Goal: Transaction & Acquisition: Register for event/course

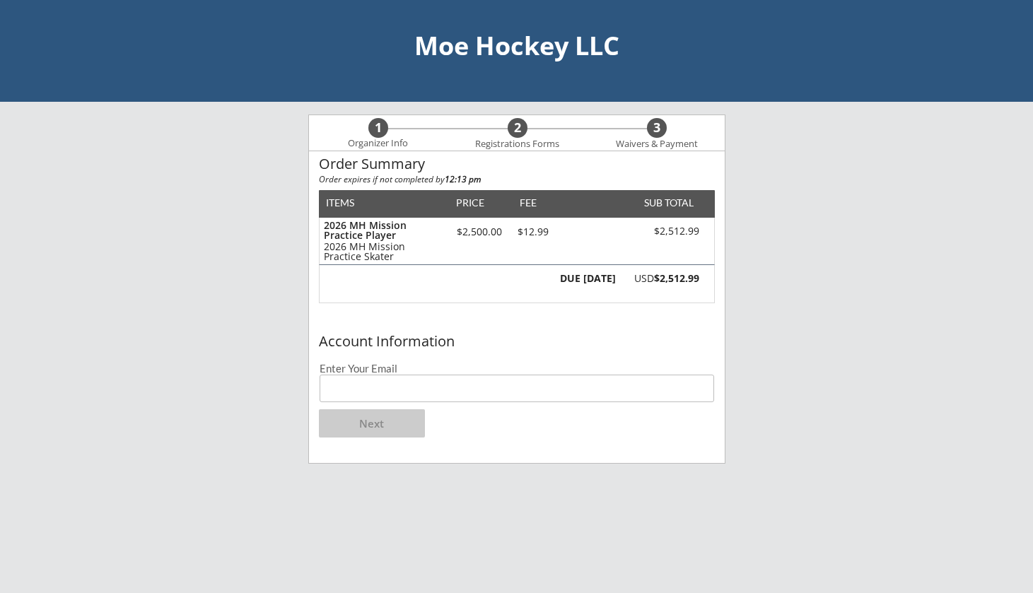
scroll to position [17, 0]
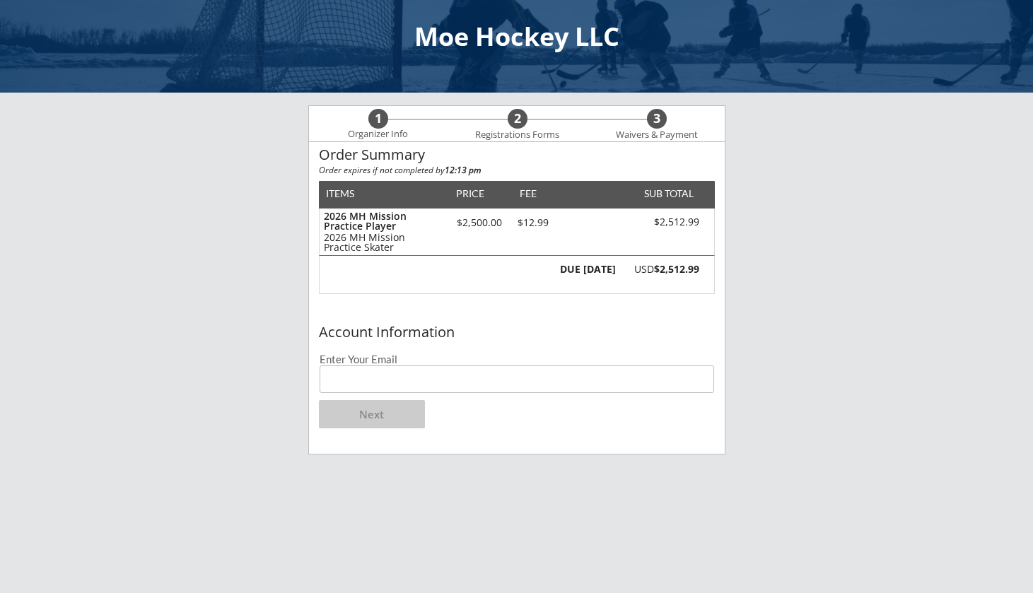
click at [421, 388] on input "email" at bounding box center [516, 379] width 394 height 28
type input "[EMAIL_ADDRESS][DOMAIN_NAME]"
click at [389, 415] on button "Next" at bounding box center [372, 414] width 106 height 28
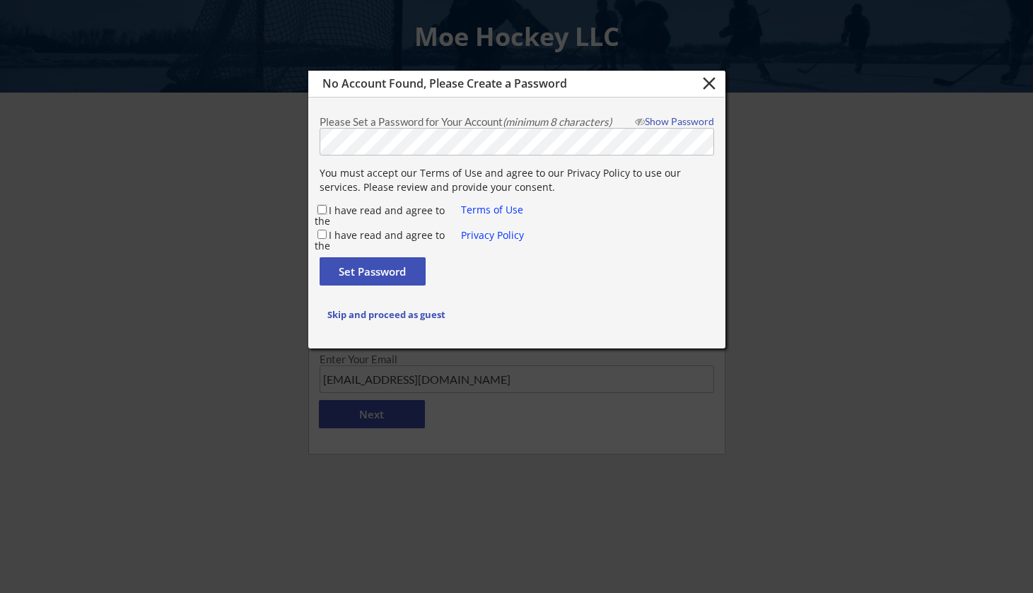
click at [322, 211] on input "I have read and agree to the" at bounding box center [321, 209] width 9 height 9
checkbox input "true"
click at [322, 232] on input "I have read and agree to the" at bounding box center [321, 234] width 9 height 9
checkbox input "true"
click at [336, 266] on button "Set Password" at bounding box center [372, 271] width 106 height 28
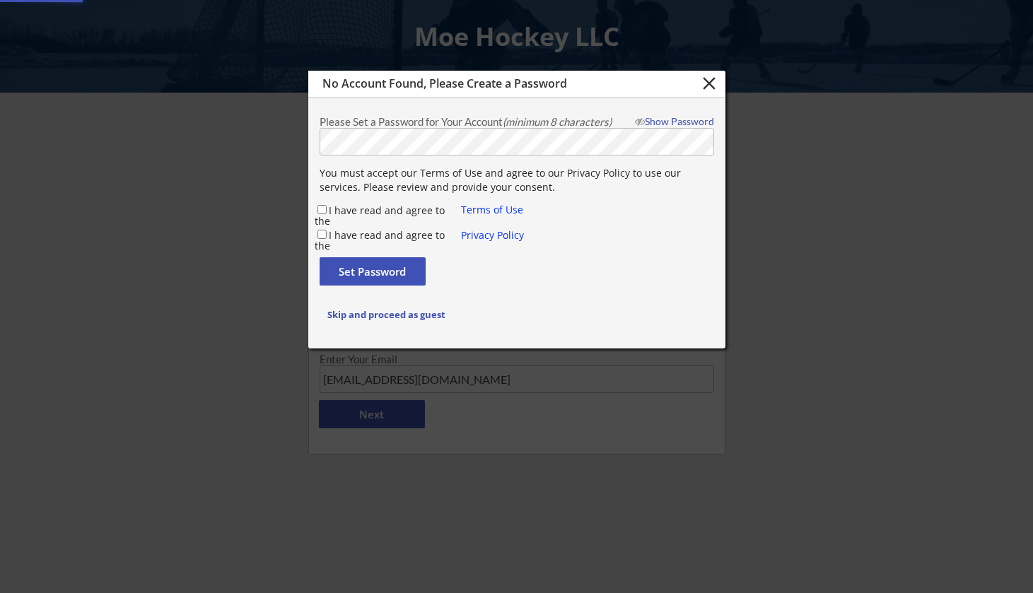
checkbox input "false"
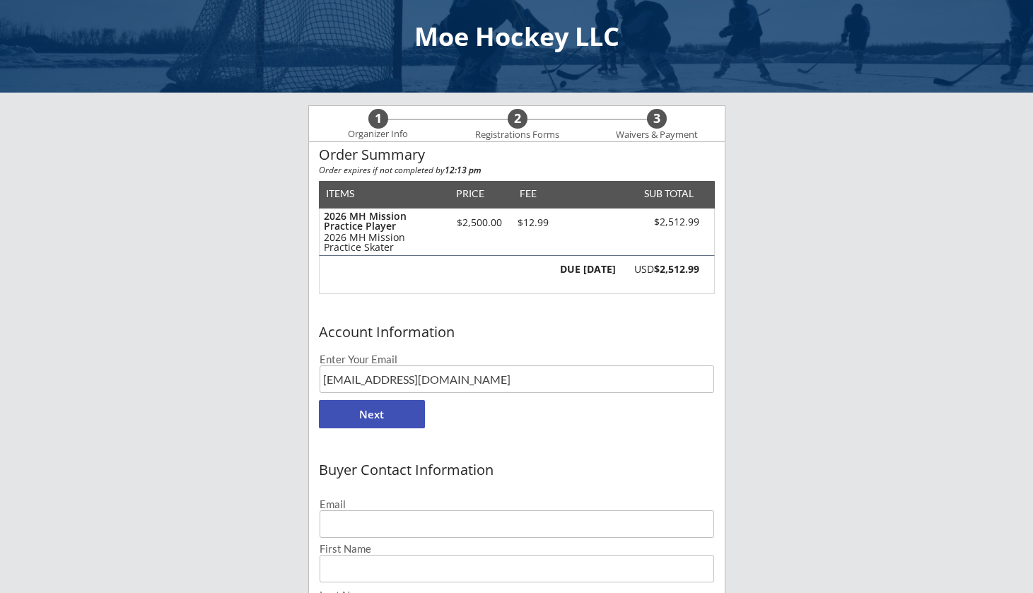
type input "[EMAIL_ADDRESS][DOMAIN_NAME]"
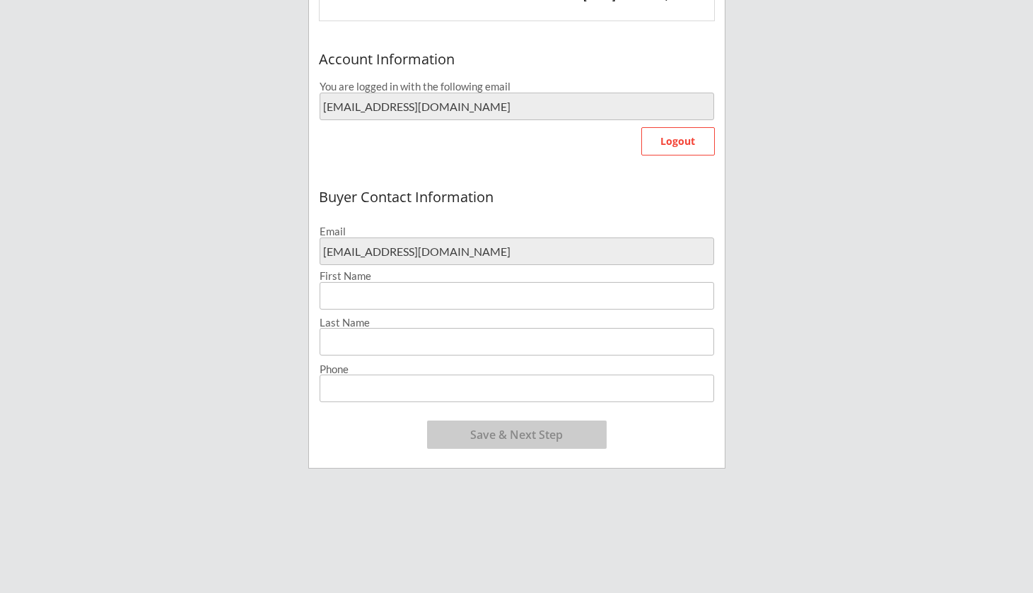
scroll to position [293, 0]
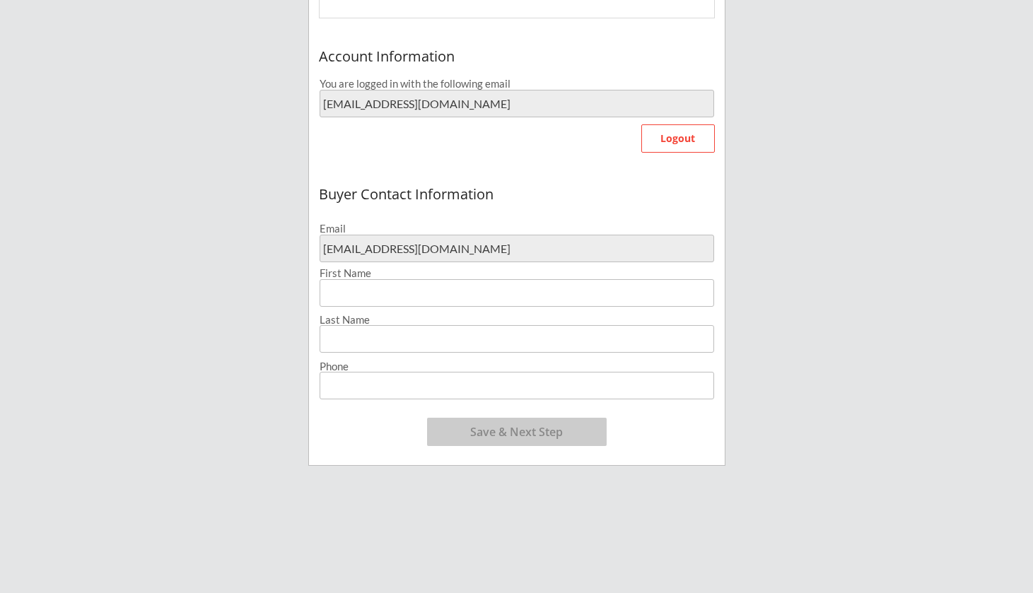
click at [339, 294] on input "input" at bounding box center [516, 293] width 394 height 28
type input "[PERSON_NAME] and [PERSON_NAME]"
type input "Klava"
type input "[PHONE_NUMBER]"
click at [455, 438] on button "Save & Next Step" at bounding box center [517, 432] width 180 height 28
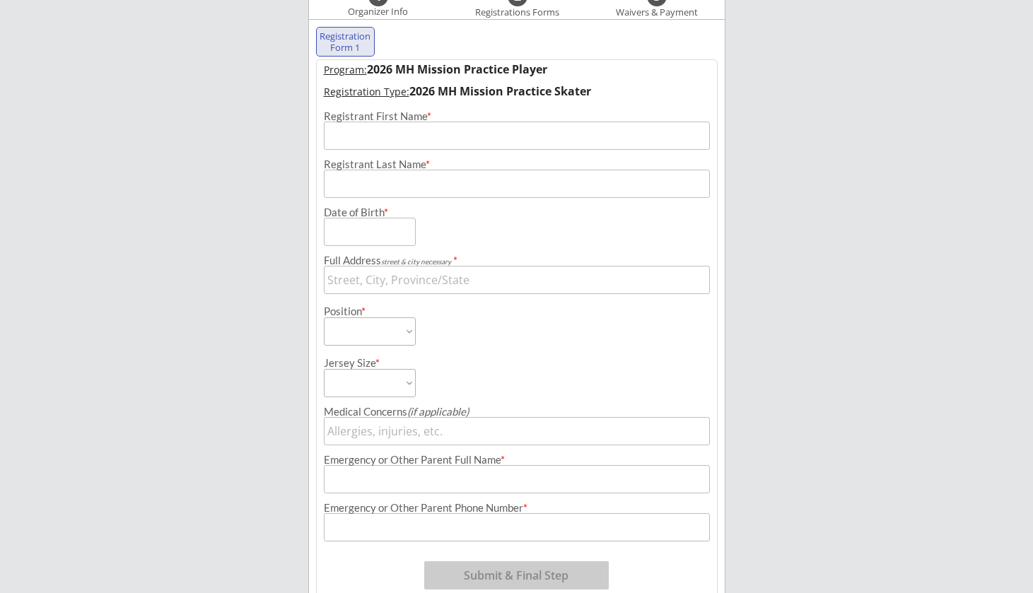
scroll to position [108, 0]
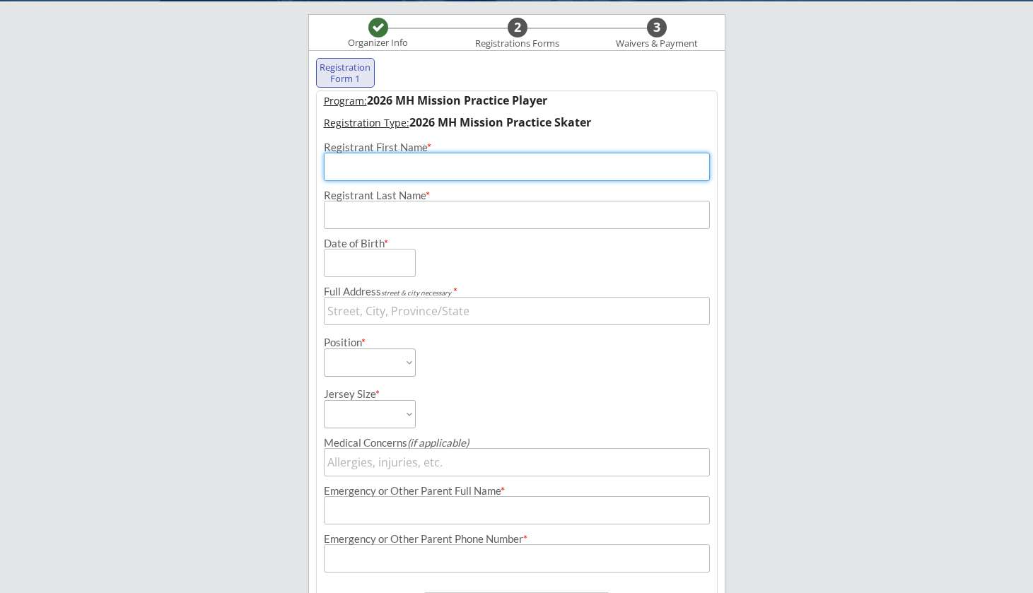
click at [397, 161] on input "input" at bounding box center [517, 167] width 386 height 28
type input "Emmy"
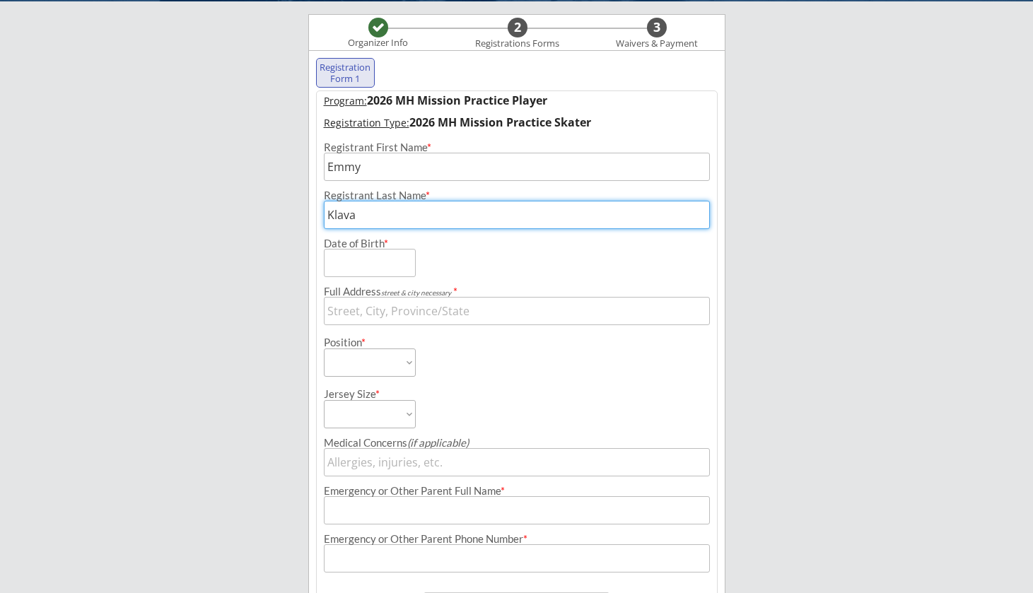
type input "Klava"
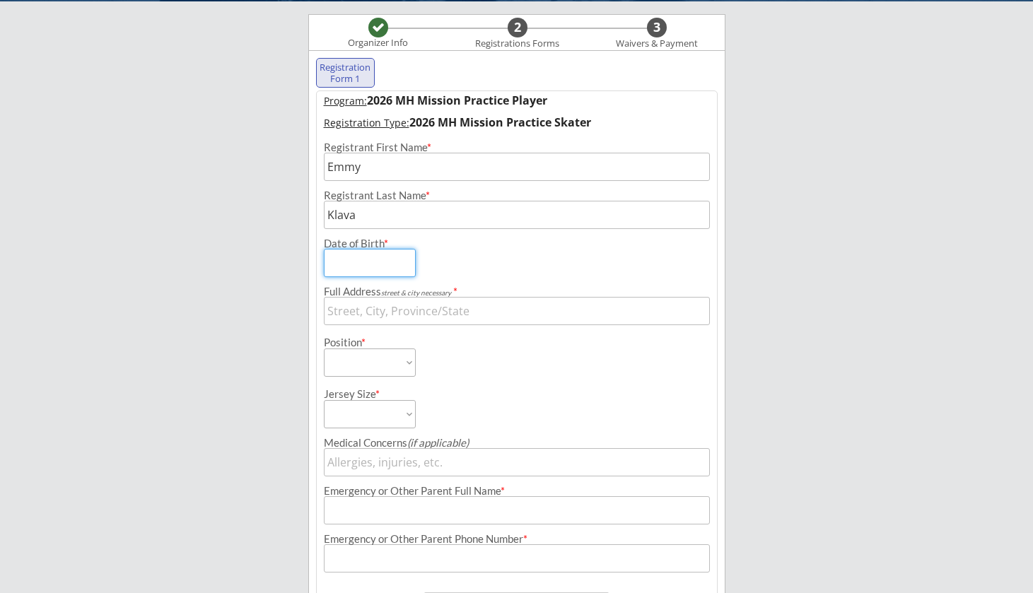
click at [348, 259] on input "input" at bounding box center [370, 263] width 92 height 28
type input "[DATE]"
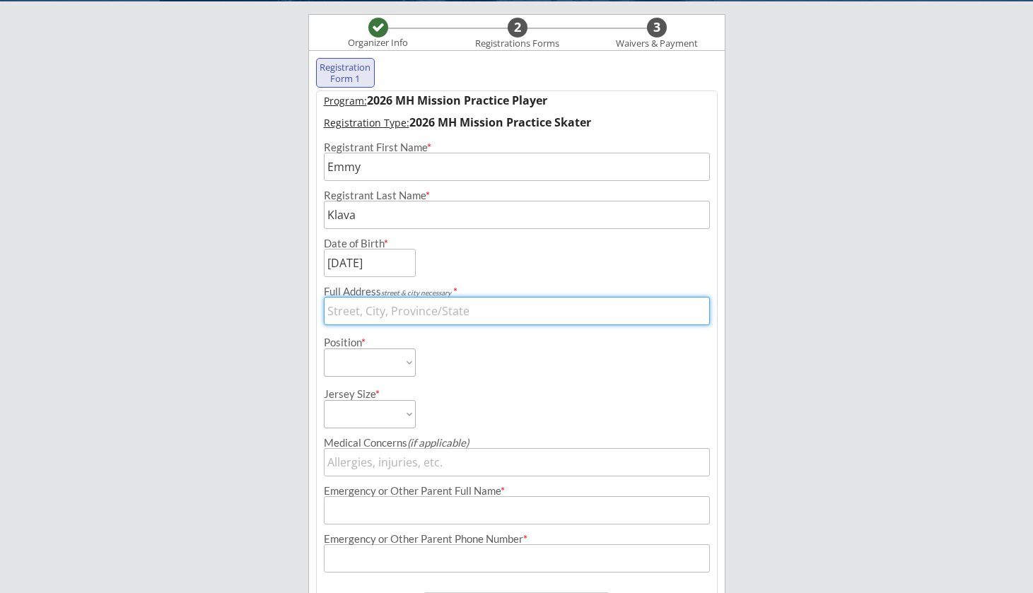
click at [353, 318] on input "input" at bounding box center [517, 311] width 386 height 28
type input "[STREET_ADDRESS]"
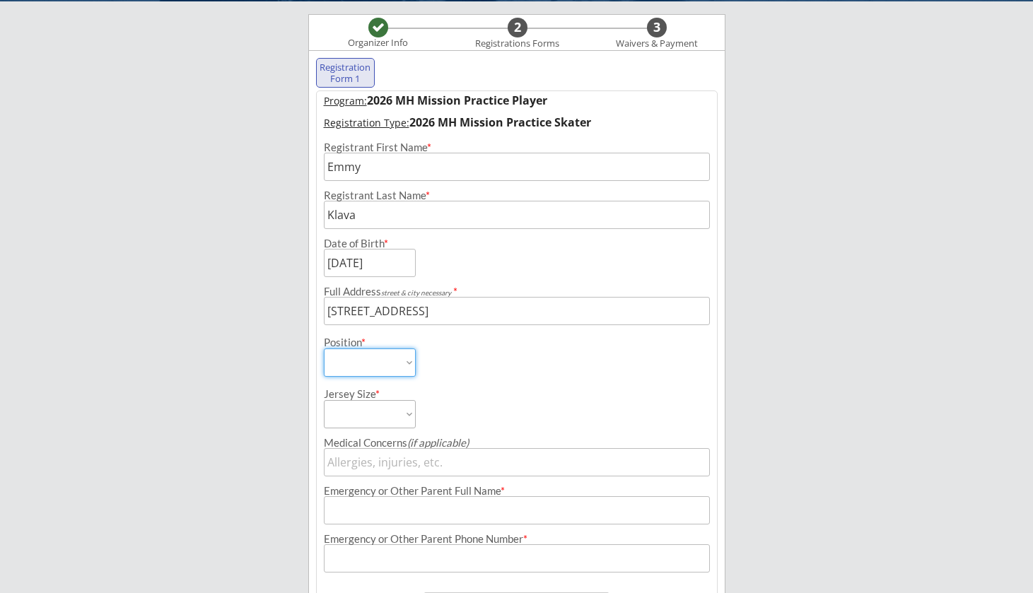
select select ""Defense""
select select ""Youth Large/XL""
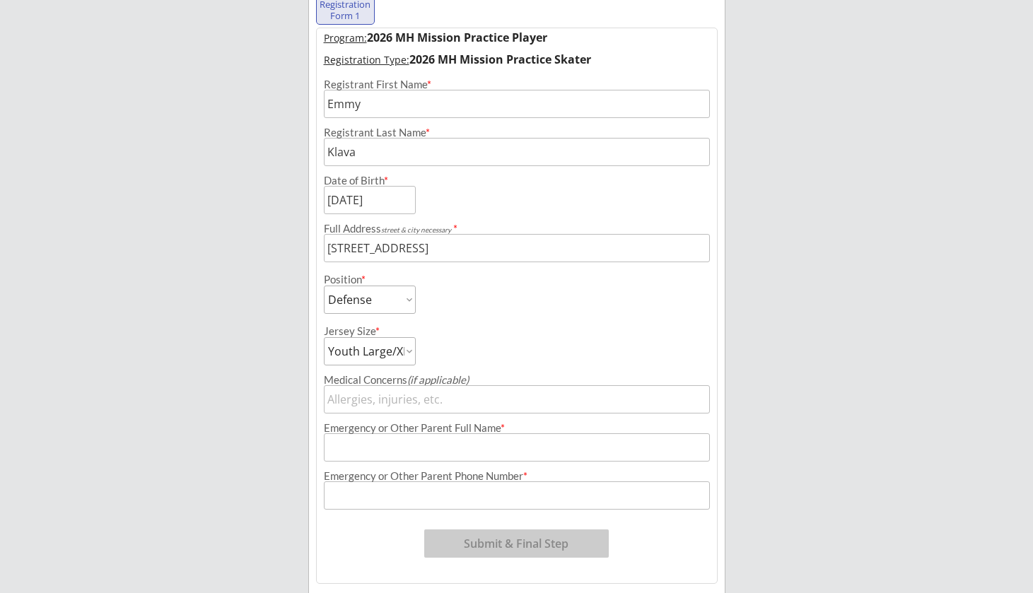
scroll to position [192, 0]
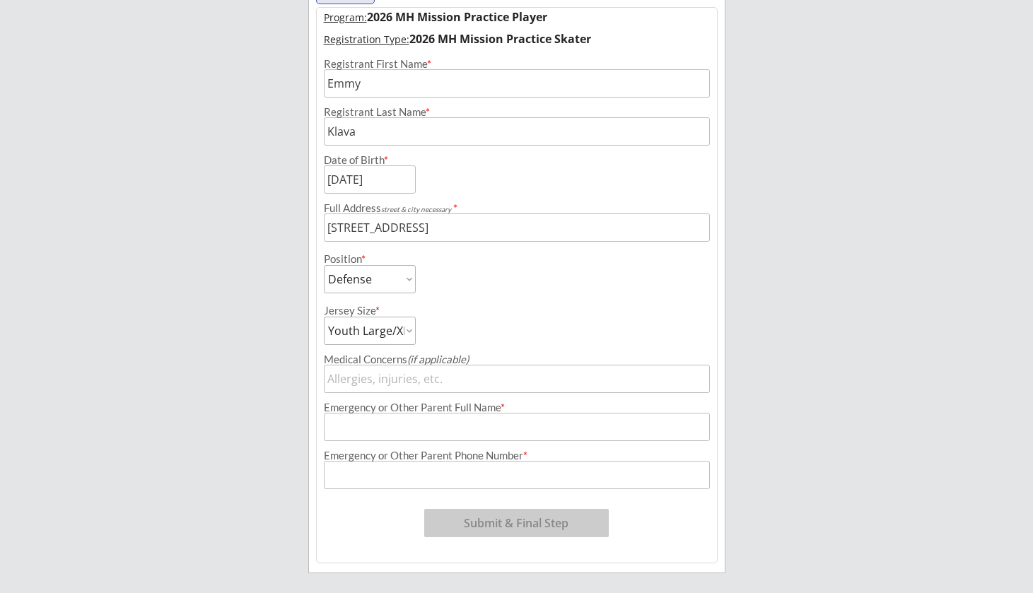
click at [380, 387] on input "input" at bounding box center [517, 379] width 386 height 28
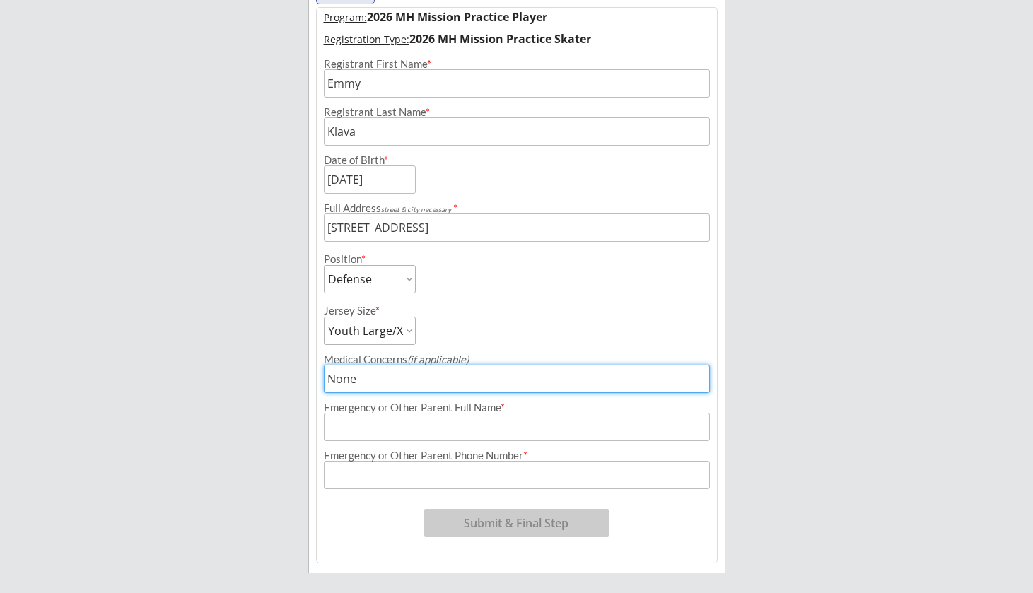
type input "None"
click at [385, 433] on input "input" at bounding box center [517, 427] width 386 height 28
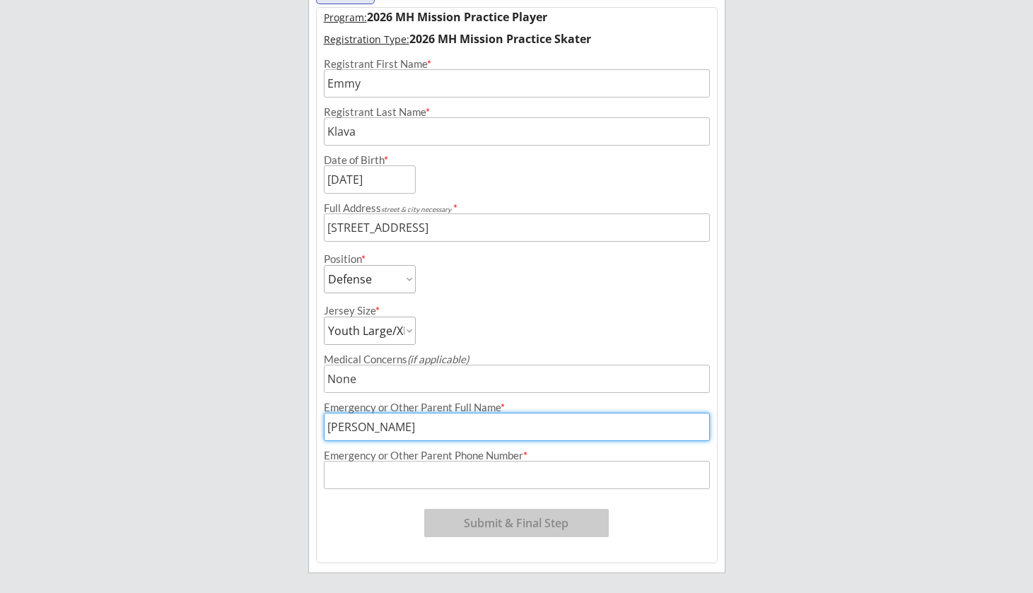
type input "[PERSON_NAME]"
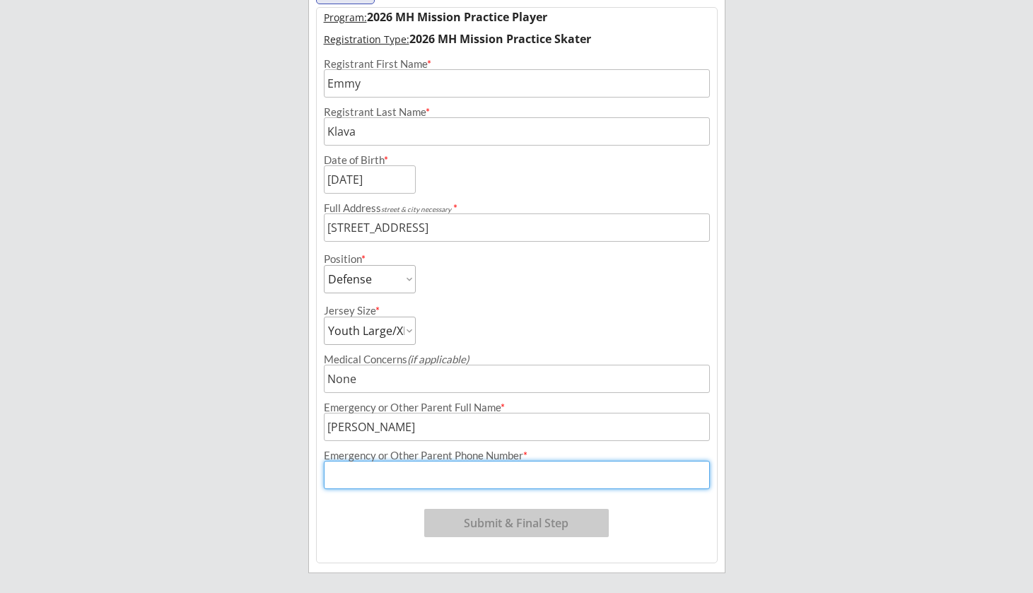
click at [372, 478] on input "input" at bounding box center [517, 475] width 386 height 28
type input "[PHONE_NUMBER]"
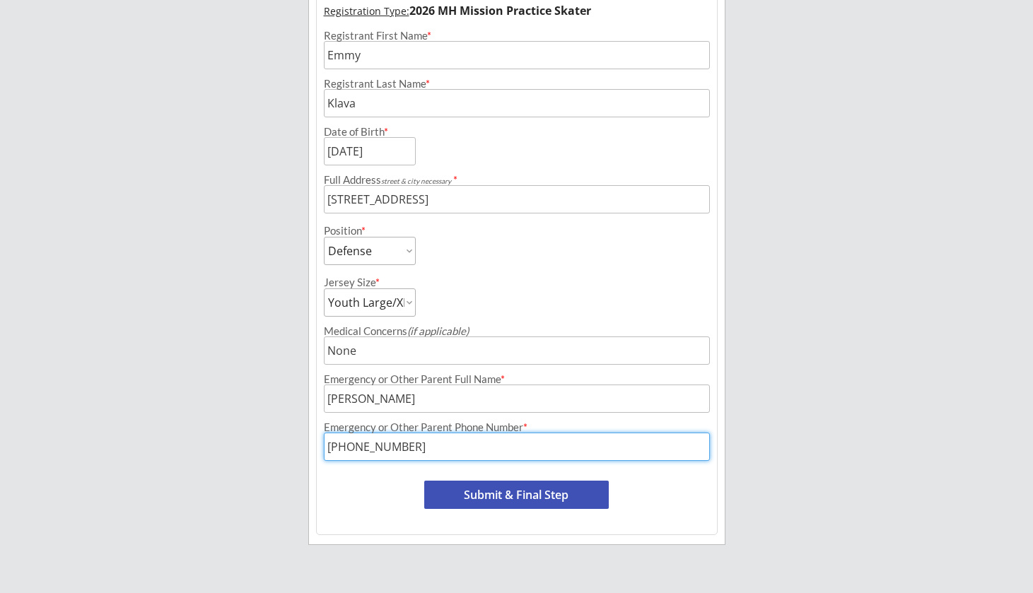
scroll to position [222, 0]
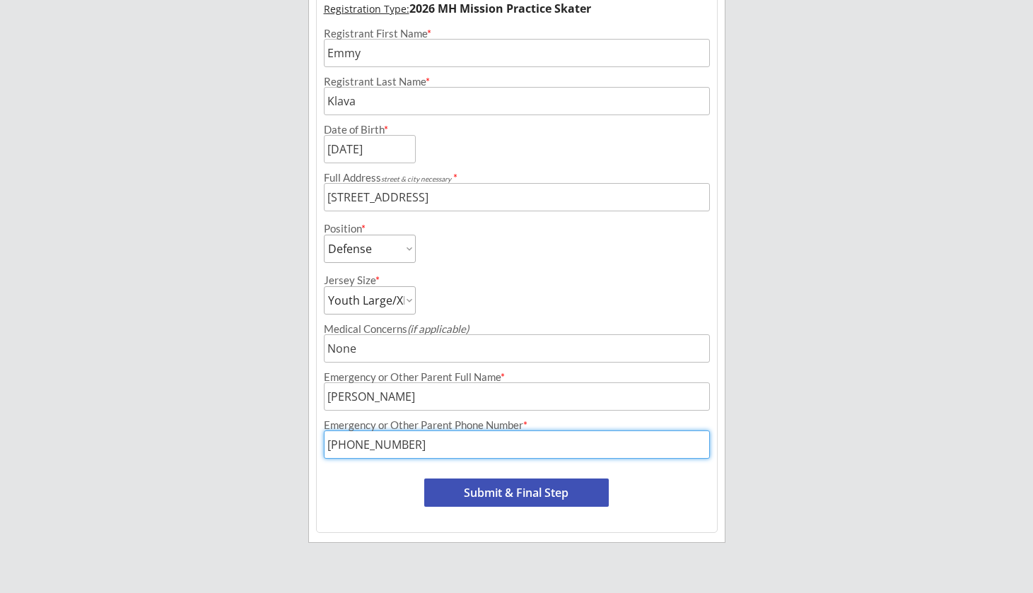
click at [463, 491] on button "Submit & Final Step" at bounding box center [516, 493] width 184 height 28
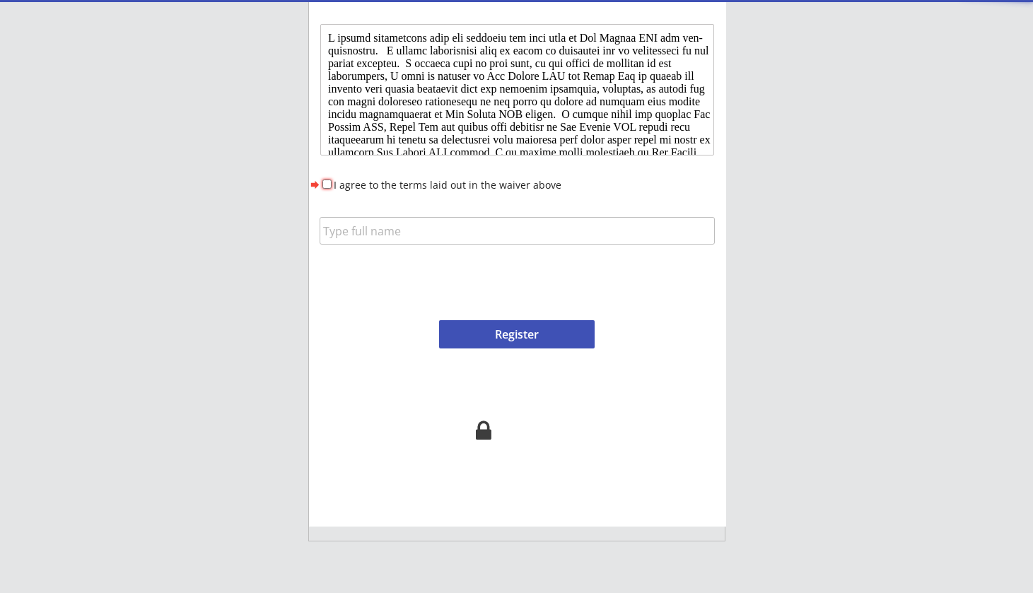
scroll to position [122, 0]
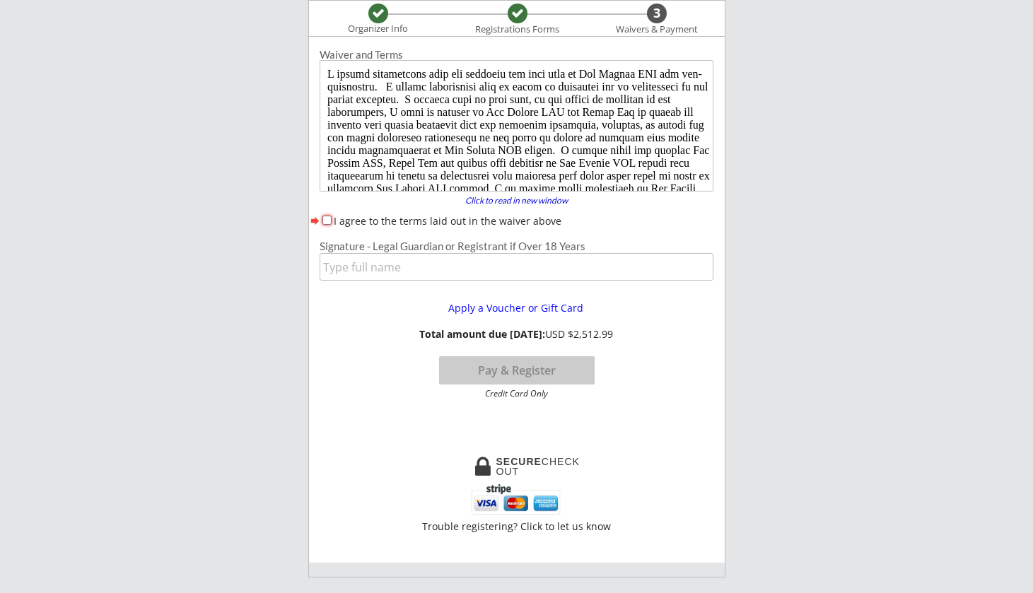
click at [326, 218] on input "I agree to the terms laid out in the waiver above" at bounding box center [326, 220] width 9 height 9
checkbox input "true"
click at [342, 268] on input "input" at bounding box center [516, 267] width 394 height 28
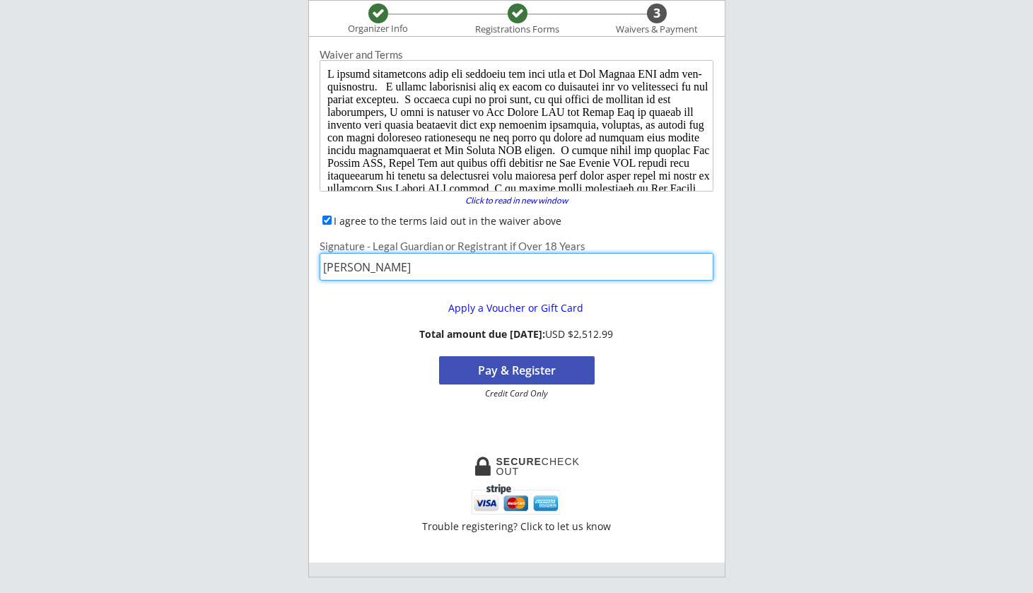
type input "[PERSON_NAME]"
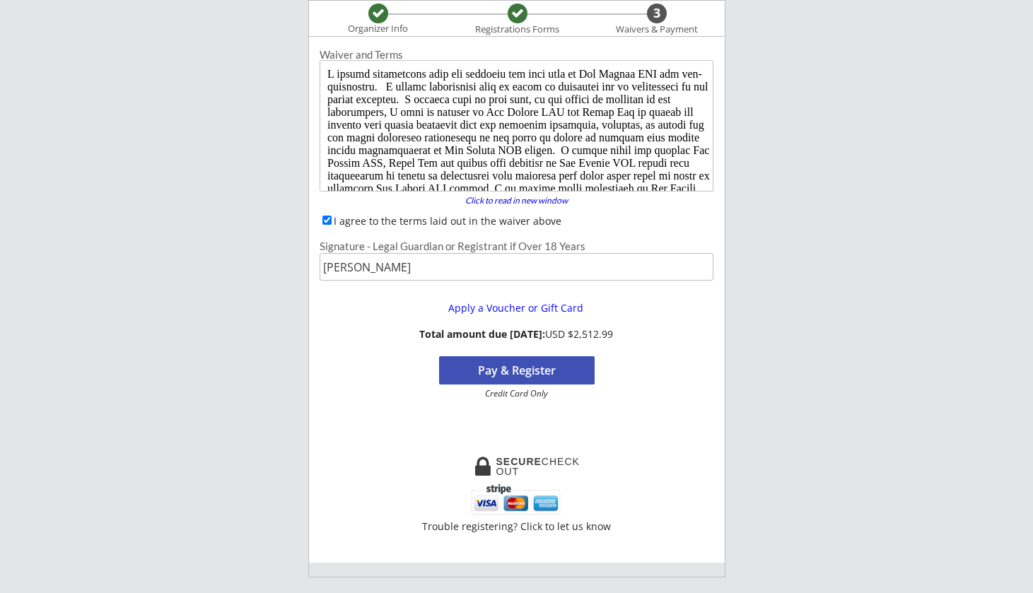
click at [479, 371] on button "Pay & Register" at bounding box center [516, 370] width 155 height 28
